Goal: Check status: Check status

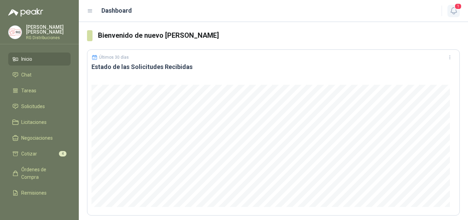
click at [456, 13] on icon "button" at bounding box center [454, 11] width 9 height 9
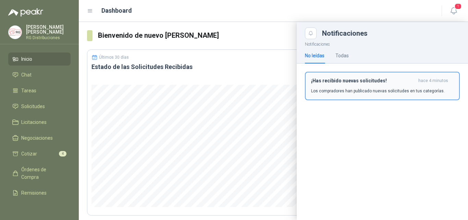
click at [374, 86] on div "¡Has recibido nuevas solicitudes! hace 4 minutos Los compradores han publicado …" at bounding box center [382, 86] width 143 height 16
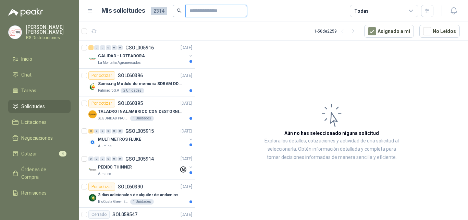
click at [214, 14] on input "text" at bounding box center [214, 11] width 48 height 12
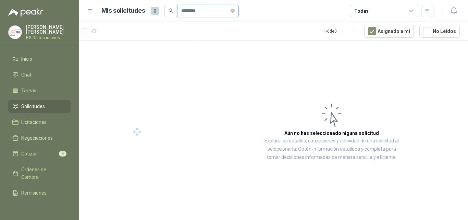
type input "*******"
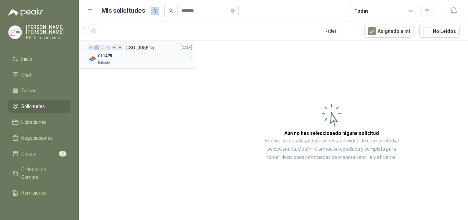
click at [162, 54] on div "011475" at bounding box center [142, 56] width 89 height 8
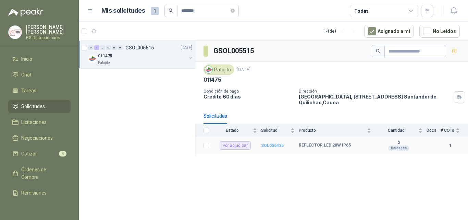
click at [271, 146] on b "SOL056435" at bounding box center [272, 145] width 23 height 5
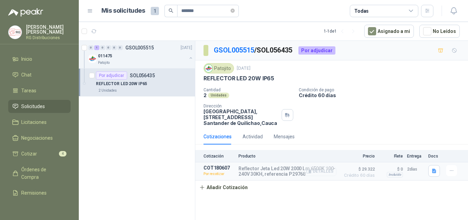
click at [309, 169] on icon "button" at bounding box center [308, 171] width 5 height 5
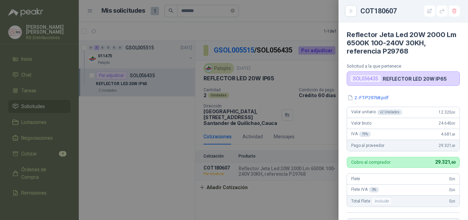
click at [402, 53] on h4 "Reflector Jeta Led 20W 2000 Lm 6500K 100-240V 30KH, referencia P29768" at bounding box center [403, 42] width 113 height 25
copy h4 "P29768"
click at [348, 11] on icon "Close" at bounding box center [351, 11] width 6 height 6
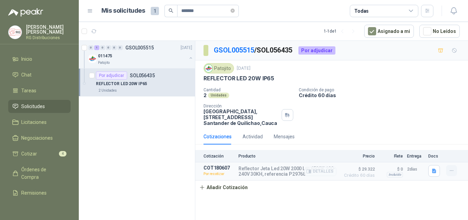
click at [454, 171] on icon "button" at bounding box center [452, 171] width 6 height 6
click at [422, 130] on button "Editar" at bounding box center [438, 130] width 55 height 11
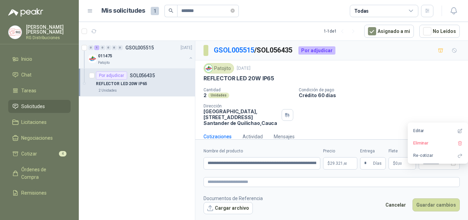
type input "**********"
type input "*"
type input "**********"
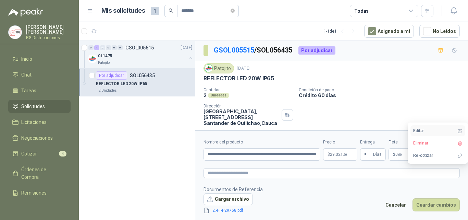
click at [419, 129] on button "Editar" at bounding box center [438, 130] width 55 height 11
click at [424, 157] on button "Re-cotizar" at bounding box center [438, 155] width 55 height 11
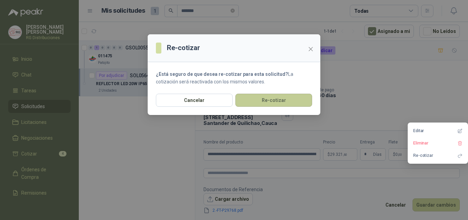
click at [266, 100] on button "Re-cotizar" at bounding box center [273, 100] width 77 height 13
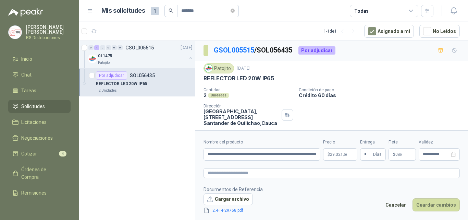
click at [340, 153] on span "29.321 ,60" at bounding box center [338, 154] width 17 height 4
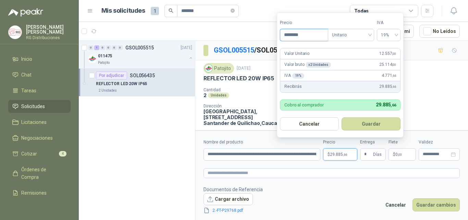
type input "********"
click at [320, 47] on form "Precio ******** Tipo Unitario IVA 19% Valor Unitario 12.557 ,00 Valor bruto x 2…" at bounding box center [340, 74] width 127 height 125
click at [379, 125] on button "Guardar" at bounding box center [371, 123] width 59 height 13
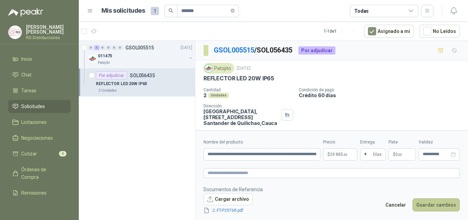
click at [440, 207] on button "Guardar cambios" at bounding box center [436, 204] width 47 height 13
click at [440, 154] on input "**********" at bounding box center [436, 154] width 27 height 4
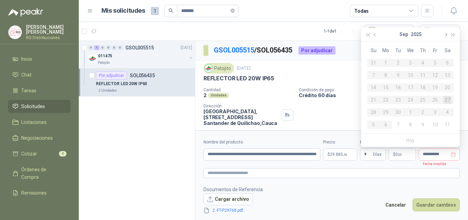
click at [445, 34] on span "button" at bounding box center [445, 34] width 3 height 3
type input "**********"
click at [402, 88] on div "14" at bounding box center [398, 87] width 8 height 8
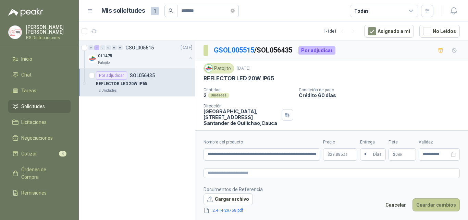
click at [438, 203] on button "Guardar cambios" at bounding box center [436, 204] width 47 height 13
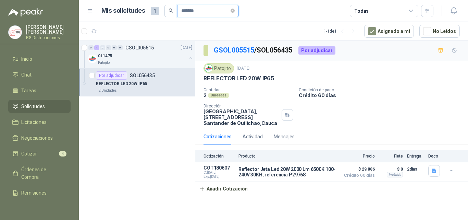
drag, startPoint x: 205, startPoint y: 11, endPoint x: 151, endPoint y: 13, distance: 54.2
click at [151, 13] on div "Mis solicitudes 1 *******" at bounding box center [169, 11] width 137 height 12
type input "****"
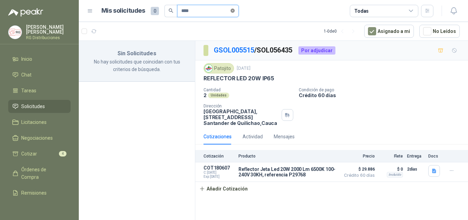
click at [235, 11] on icon "close-circle" at bounding box center [233, 11] width 4 height 4
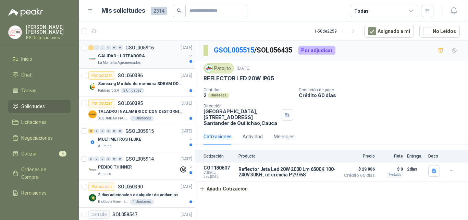
click at [157, 58] on div "CALIDAD - LOTEADORA" at bounding box center [142, 56] width 89 height 8
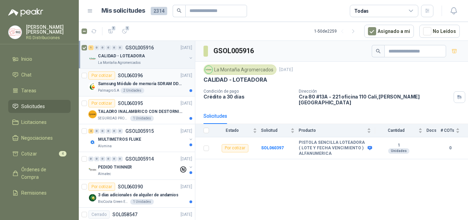
click at [153, 84] on p "Samsung Módulo de memoria SDRAM DDR4 M393A2G40DB0 de 16 GB M393A2G40DB0-CPB" at bounding box center [140, 84] width 85 height 7
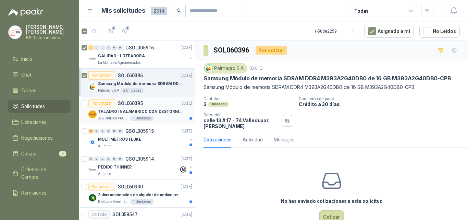
click at [142, 113] on p "TALADRO INALAMBRICO CON DESTORNILLADOR DE ESTRIA" at bounding box center [140, 111] width 85 height 7
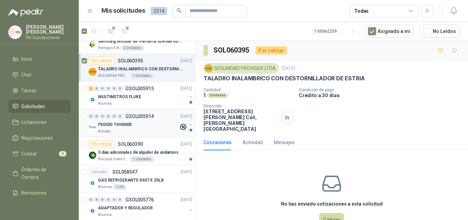
scroll to position [69, 0]
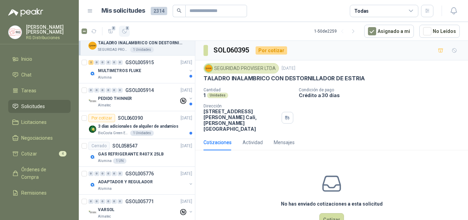
click at [124, 32] on icon "button" at bounding box center [125, 31] width 6 height 6
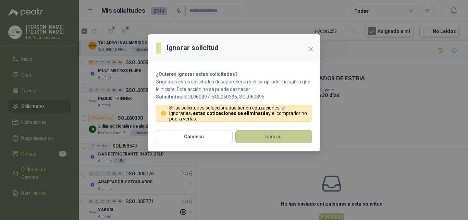
click at [261, 139] on button "Ignorar" at bounding box center [273, 136] width 77 height 13
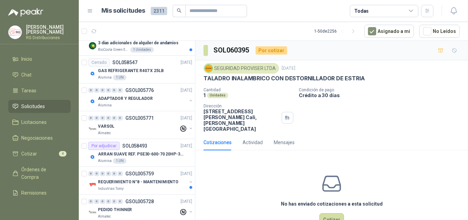
scroll to position [0, 0]
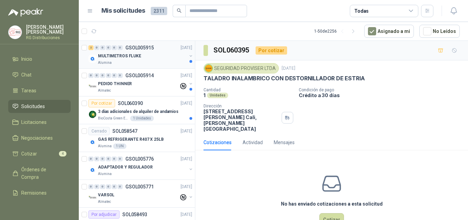
click at [144, 62] on div "Alumina" at bounding box center [142, 62] width 89 height 5
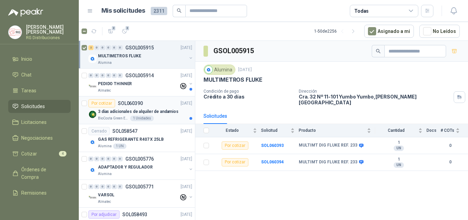
click at [153, 114] on p "3 días adicionales de alquiler de andamios" at bounding box center [138, 111] width 81 height 7
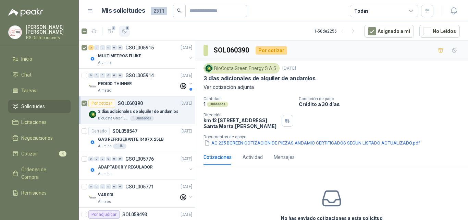
click at [125, 32] on icon "button" at bounding box center [124, 31] width 4 height 4
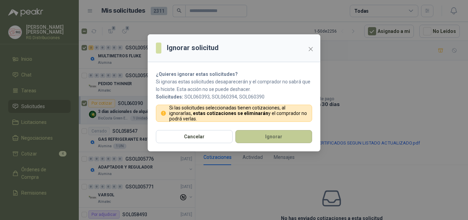
click at [265, 138] on button "Ignorar" at bounding box center [273, 136] width 77 height 13
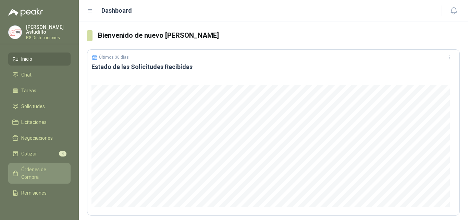
click at [40, 169] on span "Órdenes de Compra" at bounding box center [42, 173] width 43 height 15
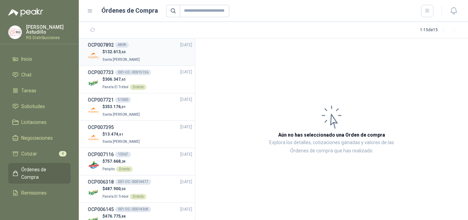
click at [147, 42] on div "OCP007892 4809 06/10/25" at bounding box center [140, 45] width 105 height 8
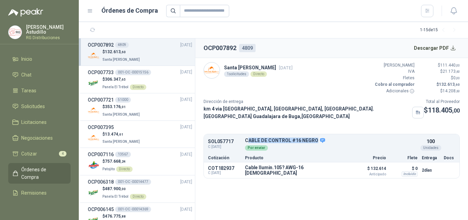
click at [317, 143] on div "SOL057717 C: 25/09/2025 CABLE DE CONTROL #16 NEGRO Detalles Por enviar 100 Unid…" at bounding box center [332, 144] width 256 height 18
click at [324, 161] on div "Cotización Producto Precio Flete Entrega Docs" at bounding box center [332, 157] width 256 height 9
click at [319, 172] on icon "button" at bounding box center [320, 169] width 4 height 3
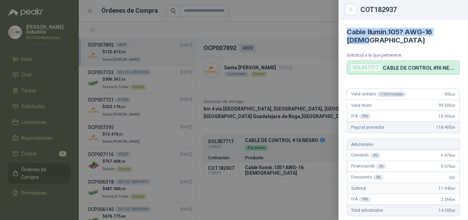
drag, startPoint x: 347, startPoint y: 31, endPoint x: 374, endPoint y: 40, distance: 28.3
click at [374, 40] on h4 "Cable Ilumin.105? AWG-16 Negro" at bounding box center [403, 36] width 113 height 16
click at [315, 82] on div at bounding box center [234, 110] width 468 height 220
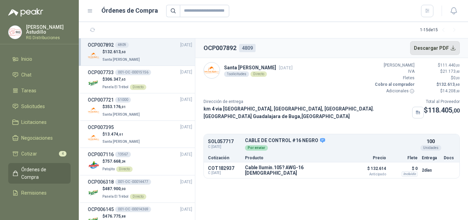
click at [443, 49] on button "Descargar PDF" at bounding box center [435, 48] width 50 height 14
click at [321, 173] on icon "button" at bounding box center [320, 170] width 5 height 5
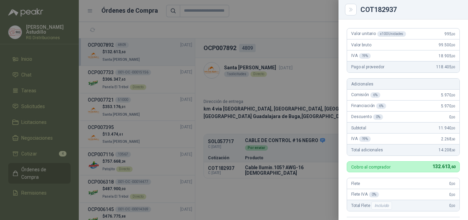
scroll to position [0, 0]
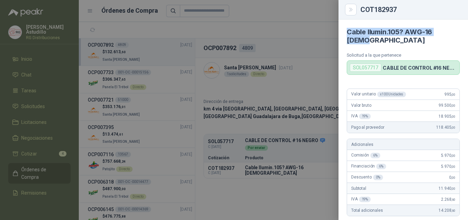
drag, startPoint x: 346, startPoint y: 31, endPoint x: 371, endPoint y: 41, distance: 27.2
click at [371, 41] on article "Cable Ilumin.105? AWG-16 Negro Solicitud a la que pertenece SOL057717 CABLE DE …" at bounding box center [404, 47] width 130 height 55
copy h4 "Cable Ilumin.105? AWG-16 Negro"
click at [392, 41] on h4 "Cable Ilumin.105? AWG-16 Negro" at bounding box center [403, 36] width 113 height 16
drag, startPoint x: 347, startPoint y: 30, endPoint x: 433, endPoint y: 34, distance: 85.7
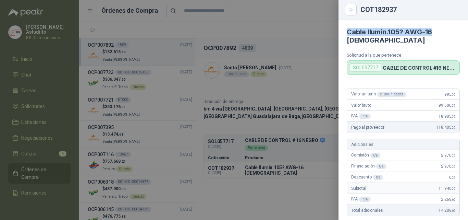
click at [433, 34] on h4 "Cable Ilumin.105? AWG-16 Negro" at bounding box center [403, 36] width 113 height 16
copy h4 "Cable Ilumin.105? AWG-16"
click at [348, 11] on icon "Close" at bounding box center [351, 10] width 6 height 6
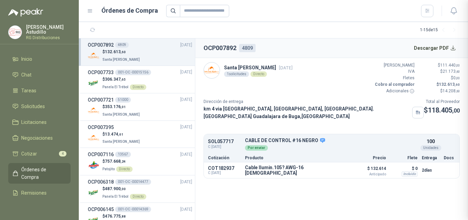
scroll to position [220, 0]
click at [322, 173] on icon "button" at bounding box center [320, 170] width 5 height 5
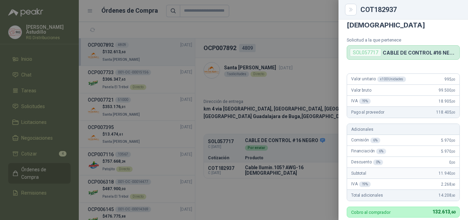
scroll to position [14, 0]
drag, startPoint x: 438, startPoint y: 81, endPoint x: 444, endPoint y: 81, distance: 6.2
click at [444, 81] on div "Valor unitario x 100 Unidades 995 ,00" at bounding box center [403, 79] width 112 height 11
click at [439, 89] on span "99.500 ,00" at bounding box center [447, 90] width 17 height 5
drag, startPoint x: 439, startPoint y: 80, endPoint x: 445, endPoint y: 81, distance: 7.0
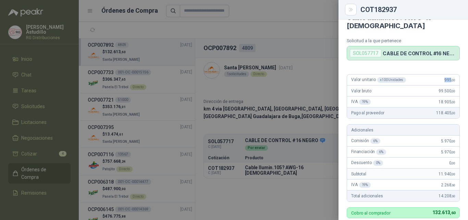
click at [446, 80] on span "995 ,00" at bounding box center [449, 79] width 11 height 5
copy span "995 ,"
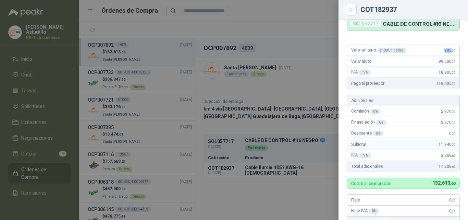
scroll to position [0, 0]
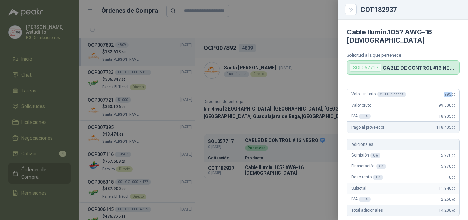
click at [432, 91] on div "Valor unitario x 100 Unidades 995 ,00" at bounding box center [403, 94] width 112 height 11
drag, startPoint x: 439, startPoint y: 93, endPoint x: 445, endPoint y: 93, distance: 6.2
click at [445, 93] on span "995 ,00" at bounding box center [449, 94] width 11 height 5
copy span "995"
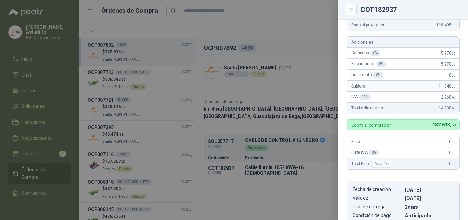
scroll to position [103, 0]
drag, startPoint x: 428, startPoint y: 124, endPoint x: 444, endPoint y: 123, distance: 16.5
click at [444, 123] on span "132.613 ,60" at bounding box center [443, 123] width 23 height 5
click at [414, 125] on div "Cobro al comprador 132.613 ,60" at bounding box center [403, 124] width 113 height 11
drag, startPoint x: 350, startPoint y: 12, endPoint x: 331, endPoint y: 19, distance: 19.4
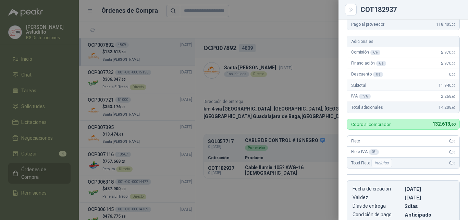
click at [350, 13] on button "Close" at bounding box center [351, 10] width 12 height 12
